Goal: Find specific page/section: Find specific page/section

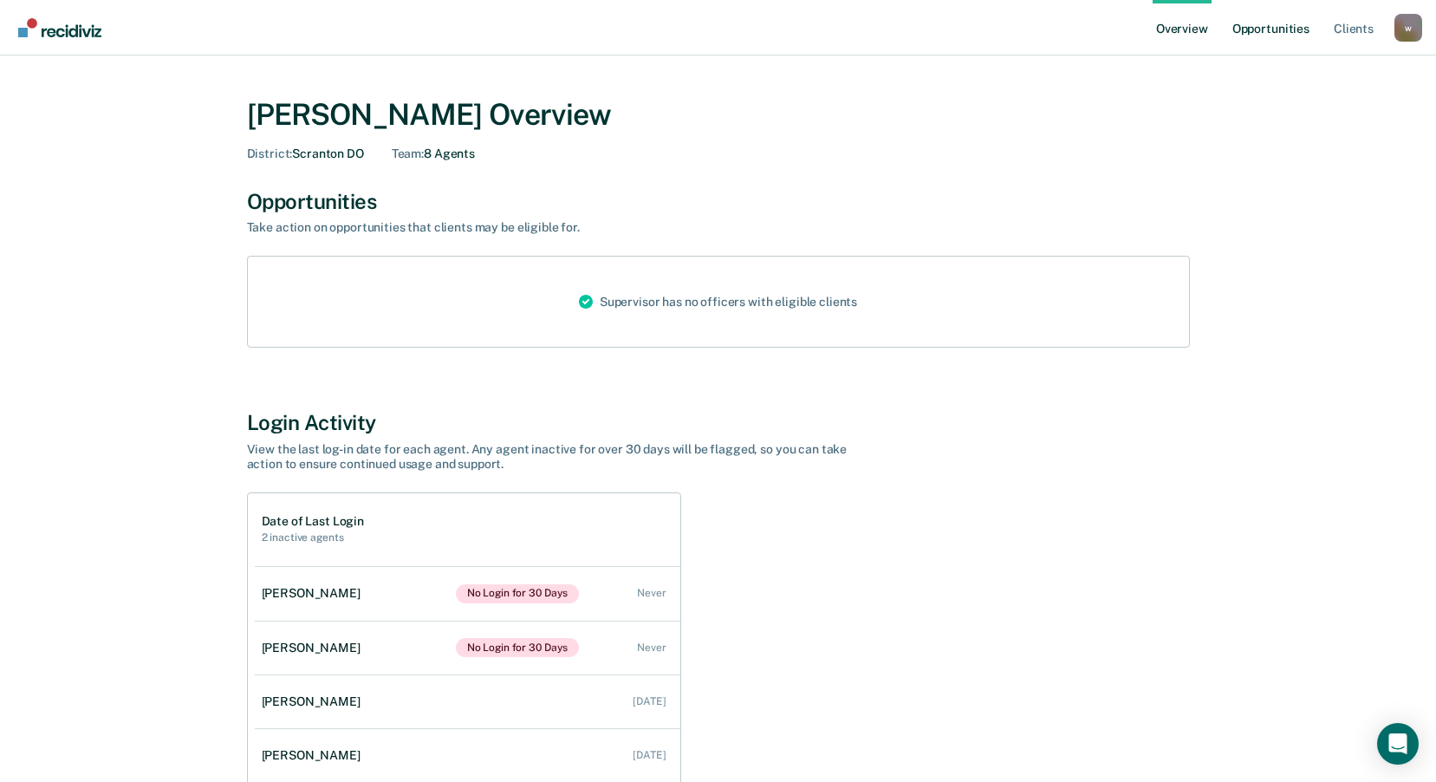
click at [1296, 25] on link "Opportunities" at bounding box center [1271, 27] width 84 height 55
